Goal: Information Seeking & Learning: Check status

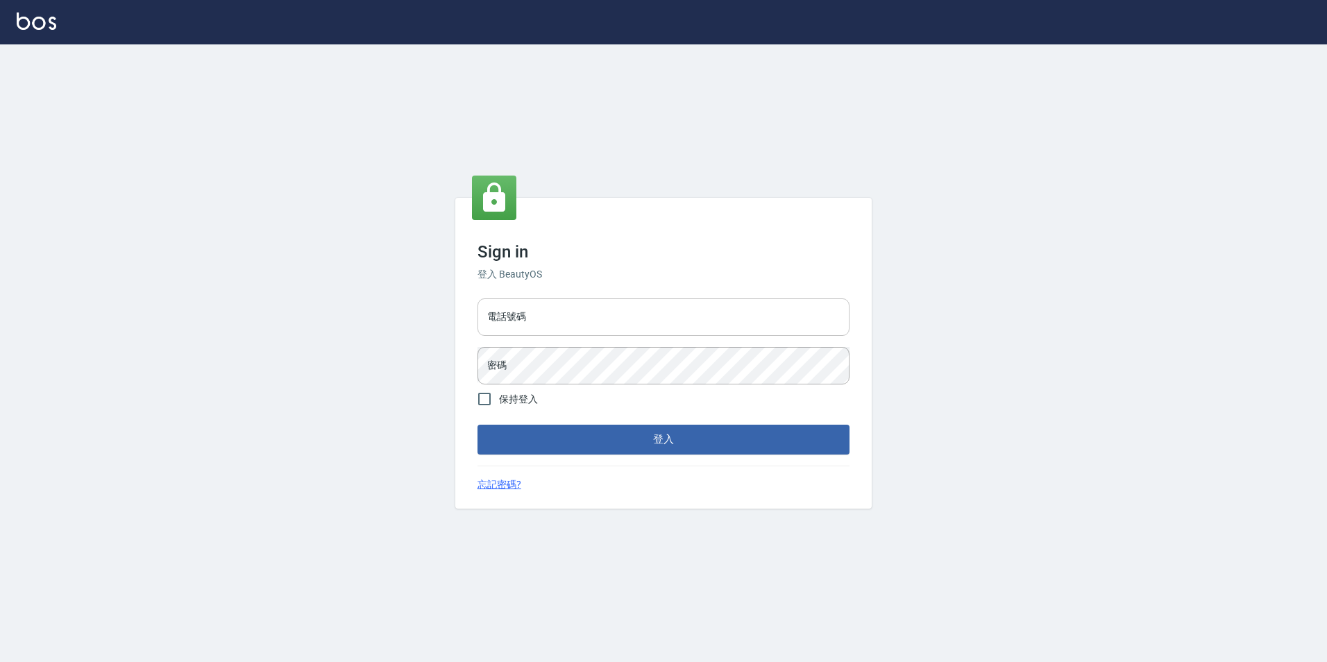
click at [522, 328] on input "電話號碼" at bounding box center [663, 316] width 372 height 37
type input "0923584688"
click at [477, 425] on button "登入" at bounding box center [663, 439] width 372 height 29
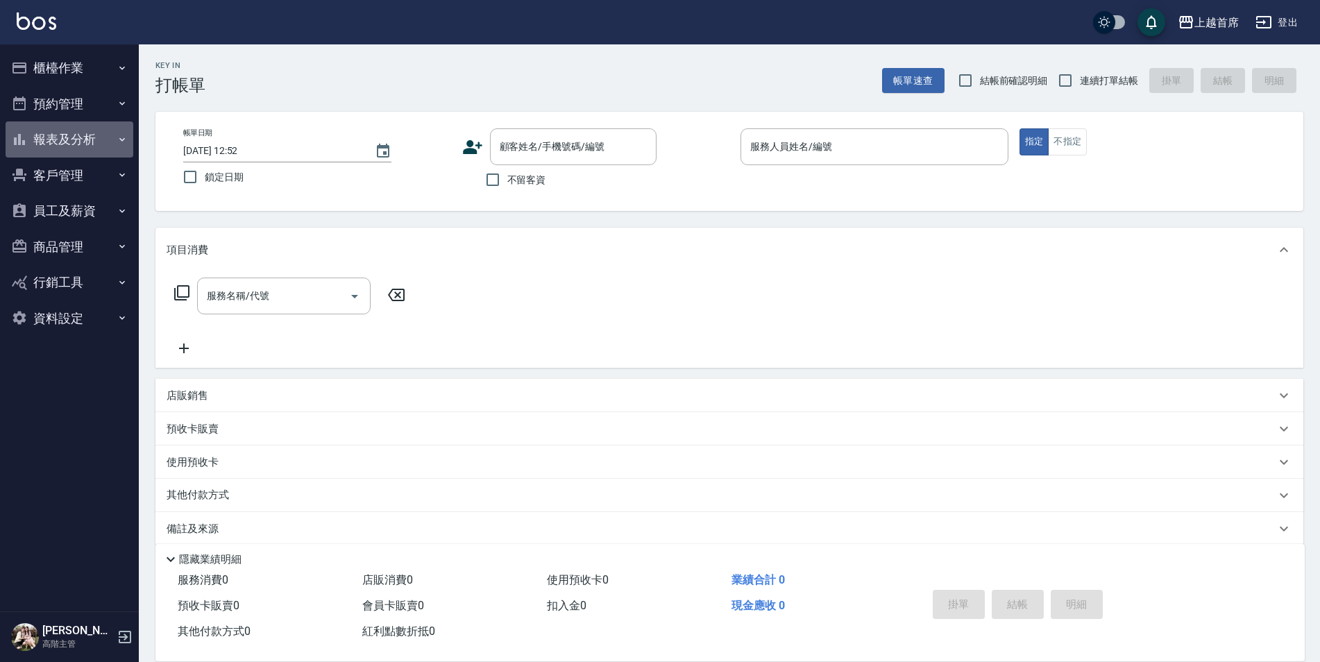
click at [100, 130] on button "報表及分析" at bounding box center [70, 139] width 128 height 36
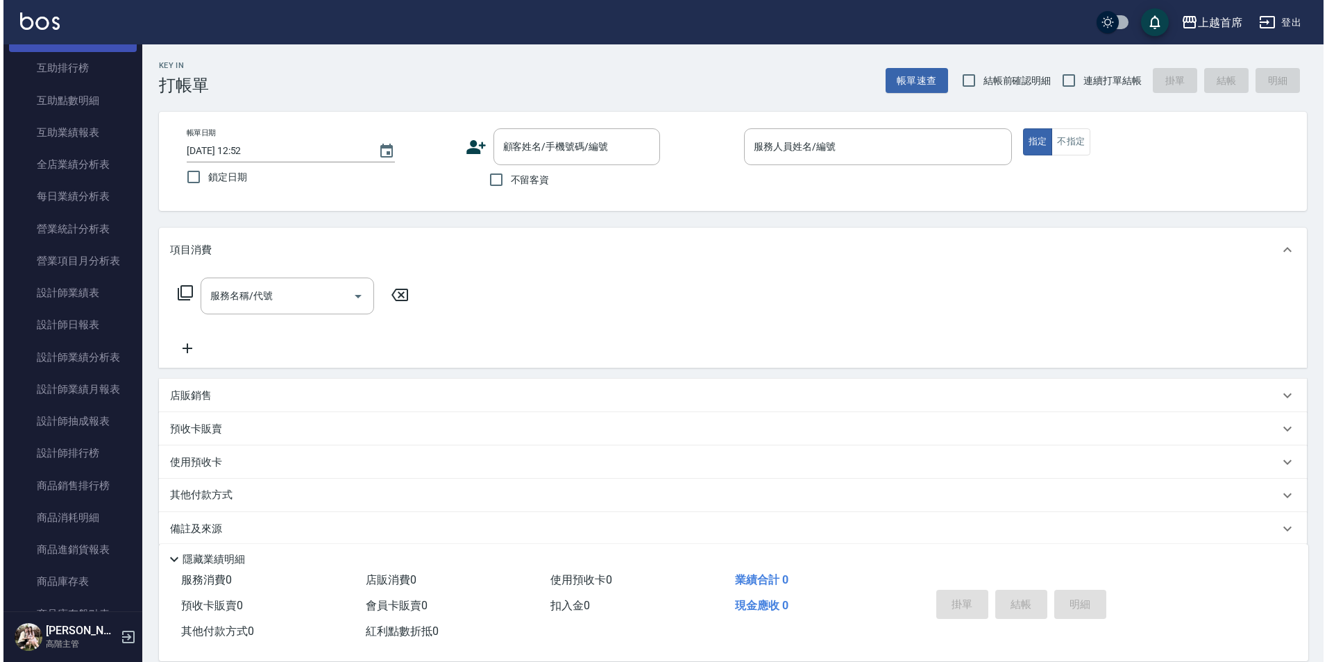
scroll to position [347, 0]
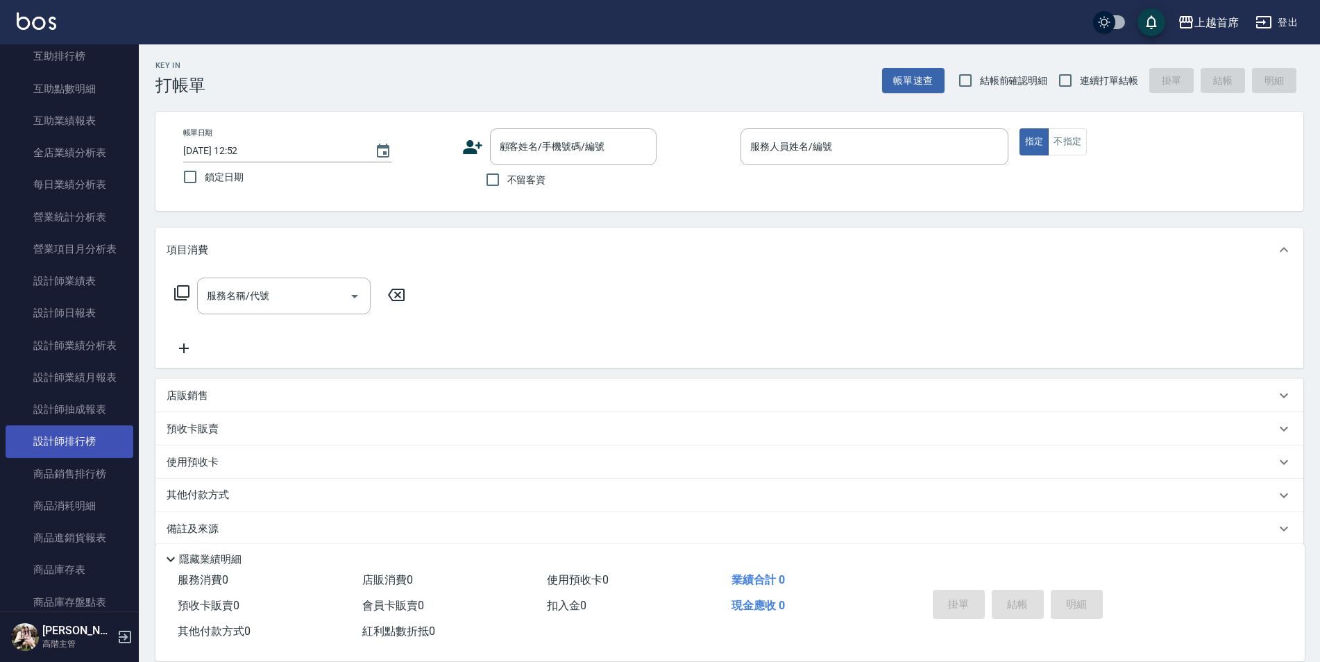
click at [65, 443] on link "設計師排行榜" at bounding box center [70, 441] width 128 height 32
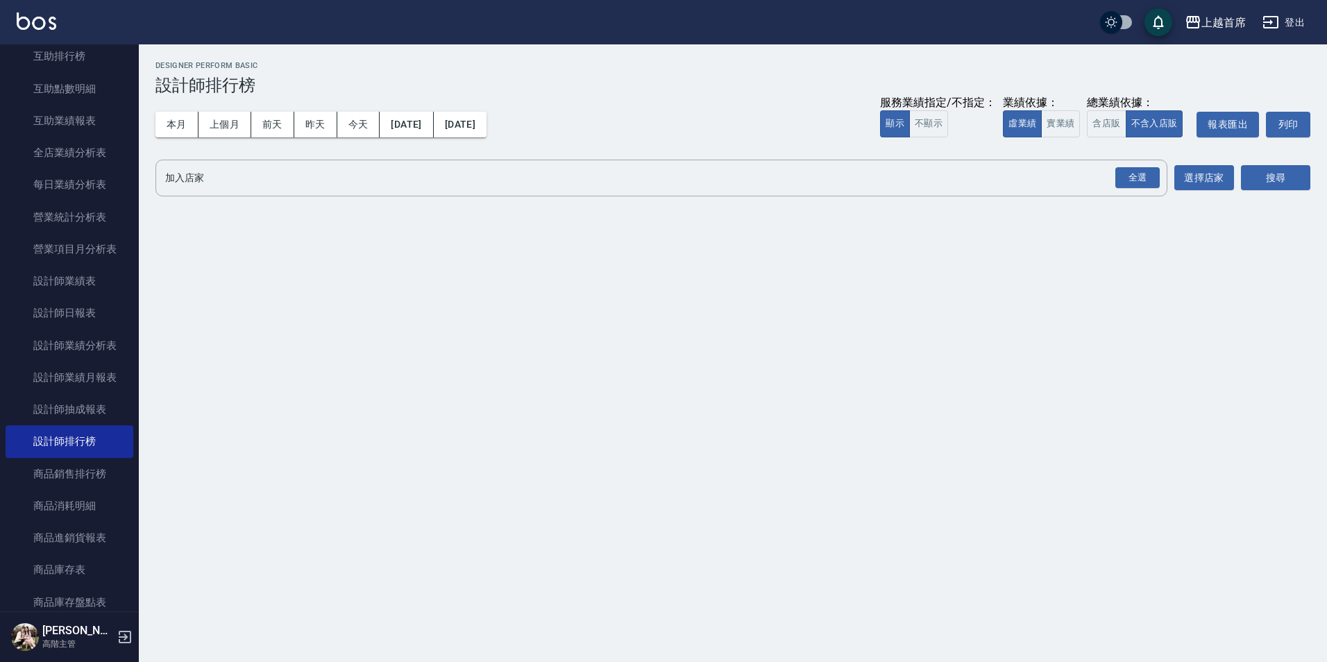
click at [1061, 109] on div "業績依據：" at bounding box center [1041, 103] width 77 height 15
click at [1062, 130] on button "實業績" at bounding box center [1060, 123] width 39 height 27
click at [1132, 189] on button "全選" at bounding box center [1137, 177] width 50 height 27
click at [1142, 178] on div "全選" at bounding box center [1137, 178] width 44 height 22
click at [1304, 187] on button "搜尋" at bounding box center [1275, 179] width 69 height 26
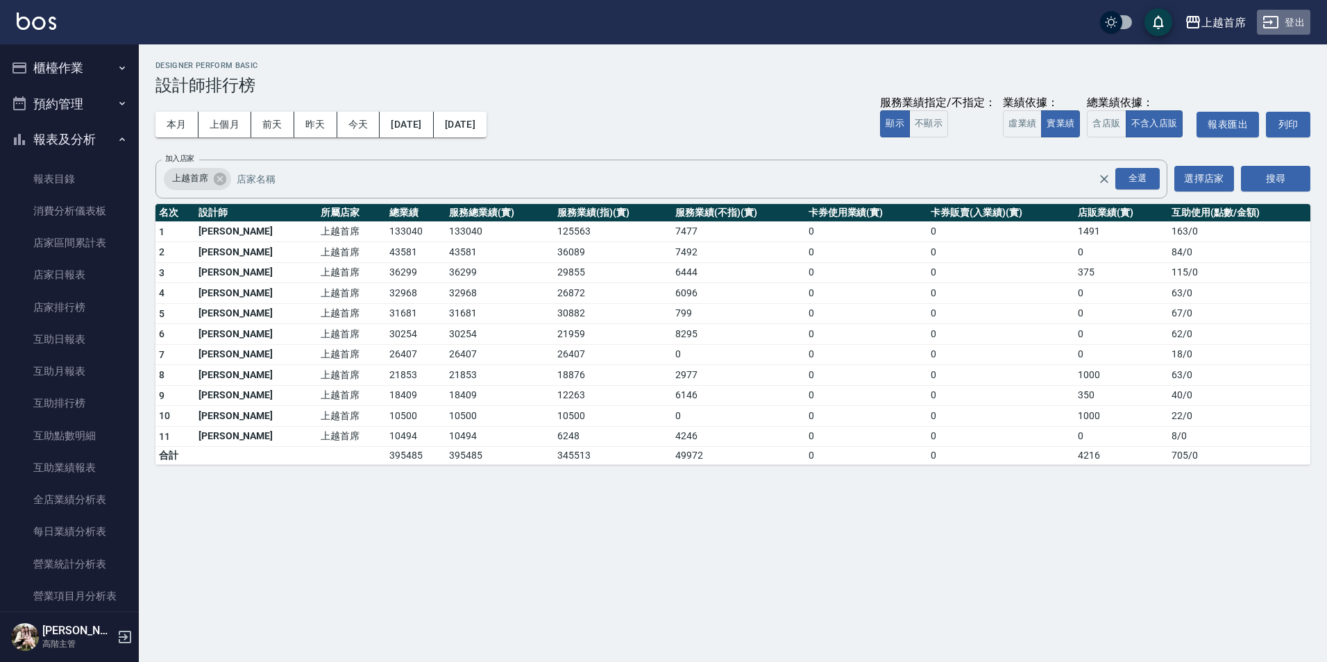
click at [1295, 28] on button "登出" at bounding box center [1283, 23] width 53 height 26
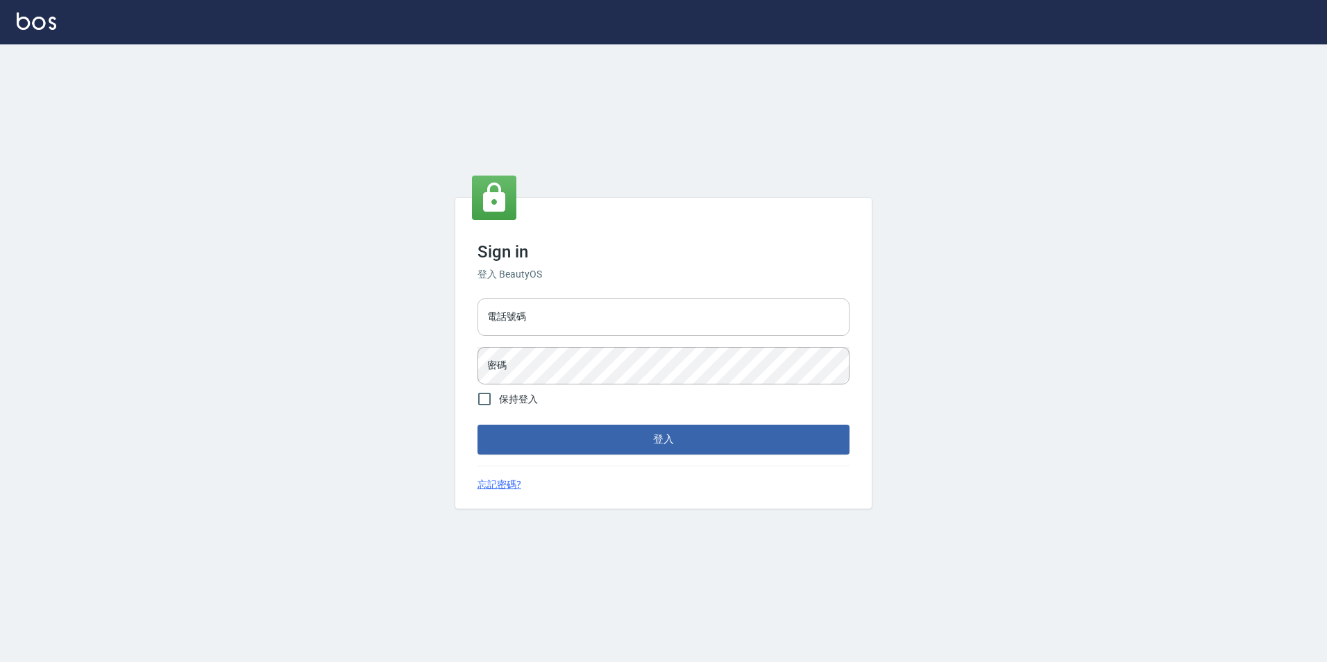
click at [625, 300] on input "電話號碼" at bounding box center [663, 316] width 372 height 37
type input "0923584688"
